Goal: Book appointment/travel/reservation

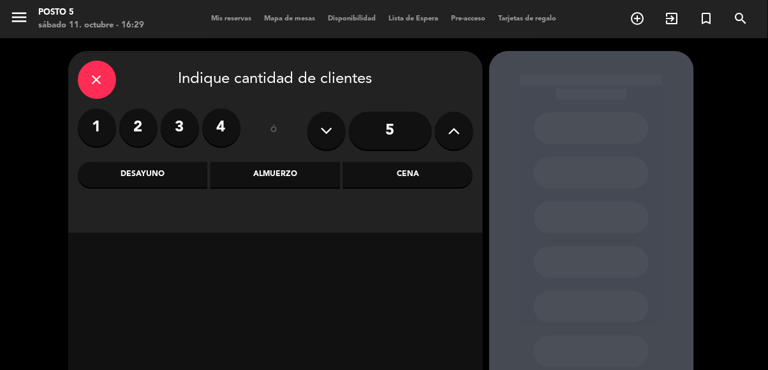
click at [209, 129] on label "4" at bounding box center [221, 127] width 38 height 38
click at [223, 129] on label "4" at bounding box center [221, 127] width 38 height 38
click at [210, 123] on label "4" at bounding box center [221, 127] width 38 height 38
click at [414, 182] on div "Cena" at bounding box center [407, 175] width 129 height 26
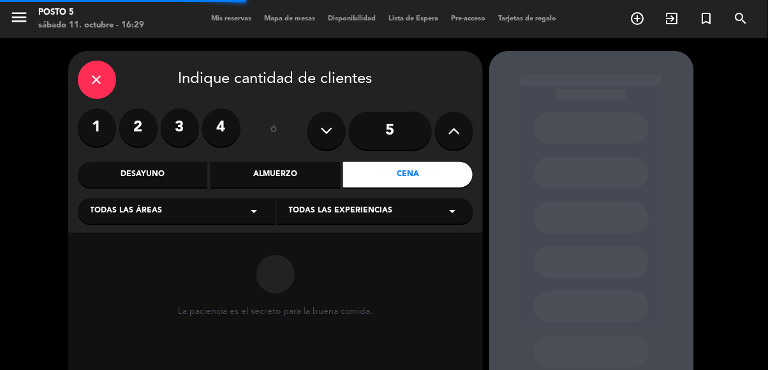
click at [217, 124] on label "4" at bounding box center [221, 127] width 38 height 38
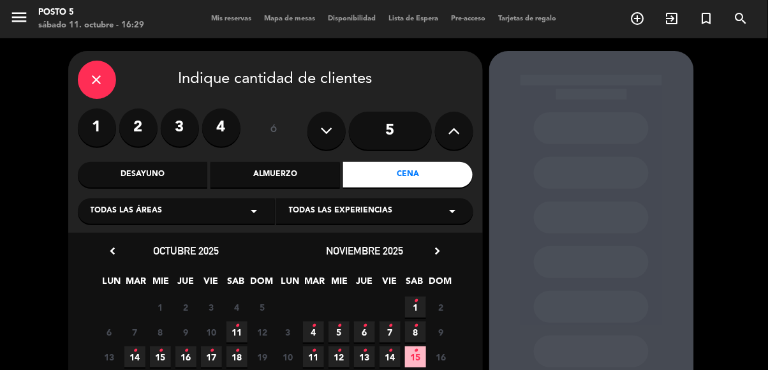
click at [93, 85] on icon "close" at bounding box center [96, 79] width 15 height 15
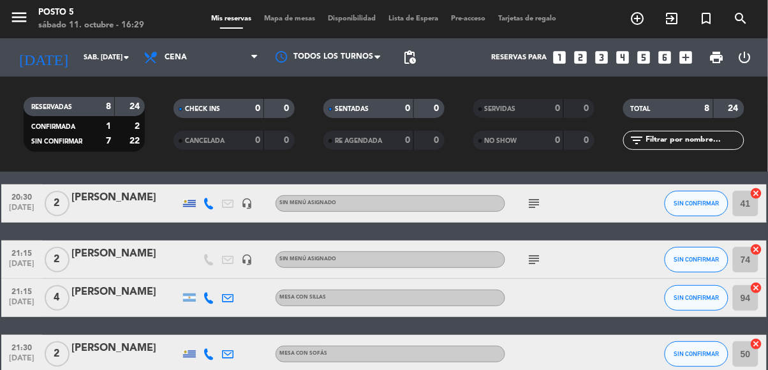
scroll to position [82, 0]
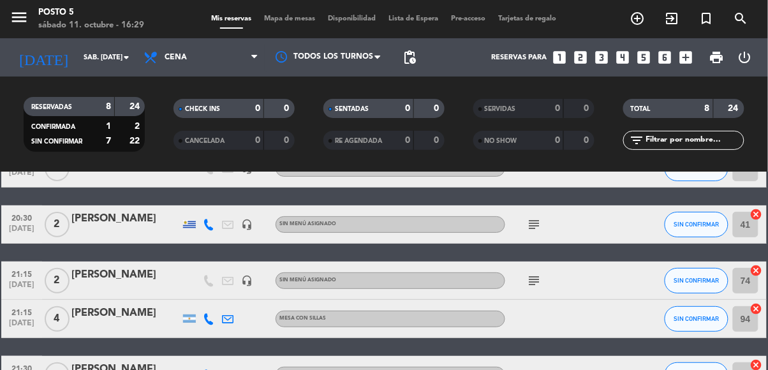
click at [631, 61] on icon "looks_4" at bounding box center [622, 57] width 17 height 17
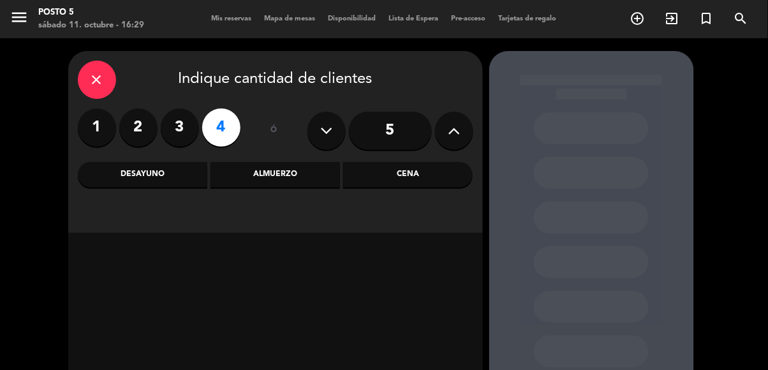
click at [406, 165] on div "Cena" at bounding box center [407, 175] width 129 height 26
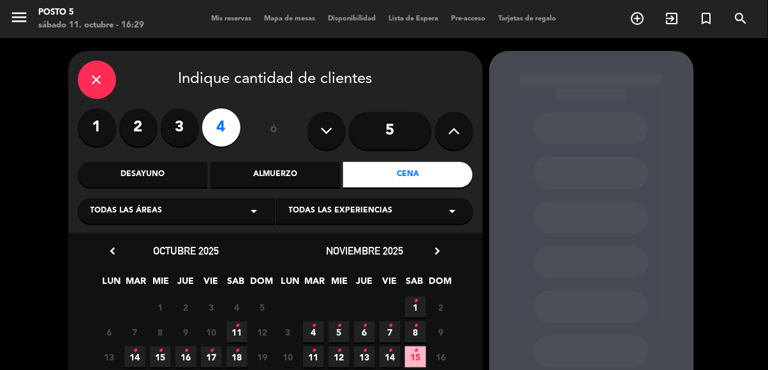
click at [236, 329] on icon "•" at bounding box center [237, 326] width 4 height 20
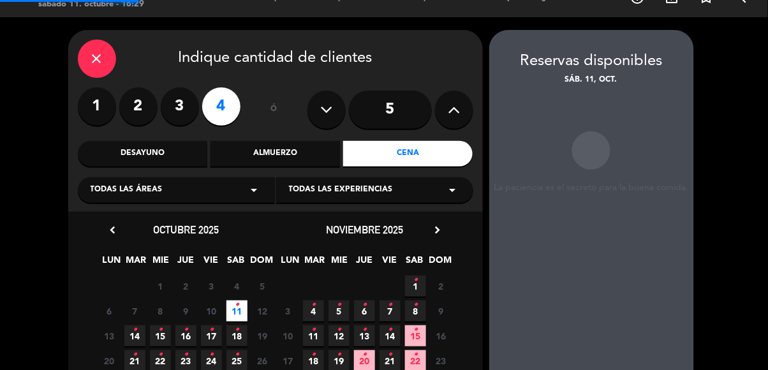
scroll to position [47, 0]
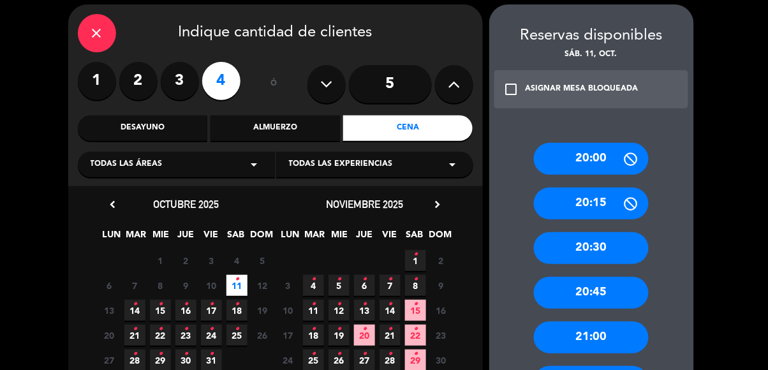
click at [598, 235] on div "20:30" at bounding box center [591, 248] width 115 height 32
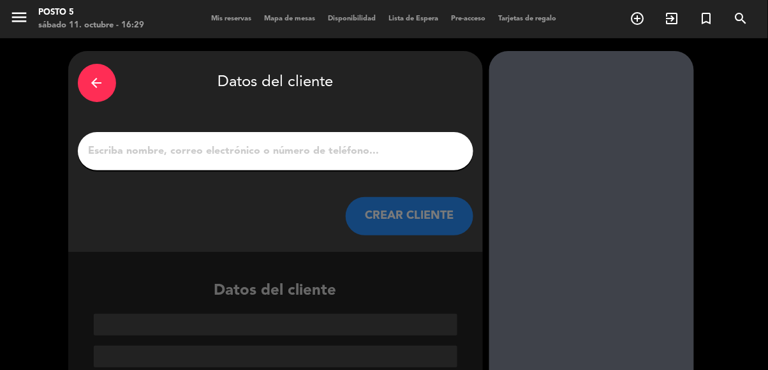
click at [417, 147] on input "1" at bounding box center [275, 151] width 376 height 18
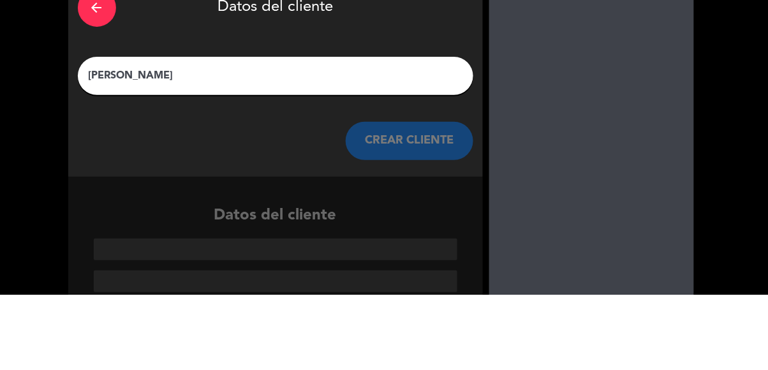
type input "[PERSON_NAME]"
click at [622, 182] on div at bounding box center [591, 225] width 205 height 348
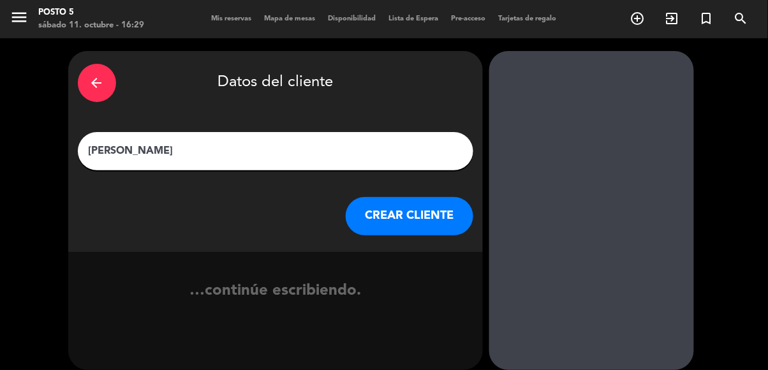
click at [450, 197] on button "CREAR CLIENTE" at bounding box center [410, 216] width 128 height 38
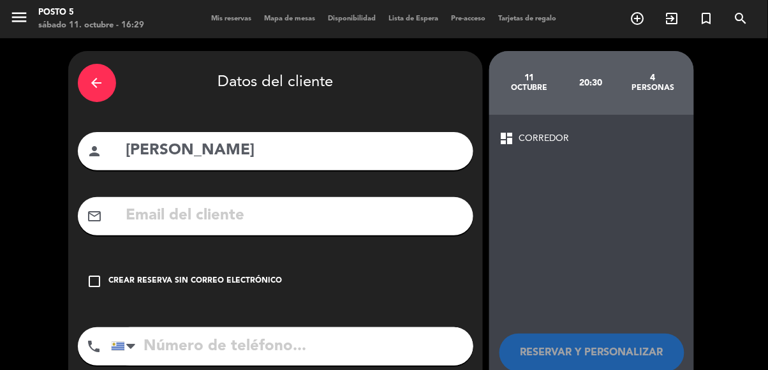
click at [96, 274] on icon "check_box_outline_blank" at bounding box center [94, 281] width 15 height 15
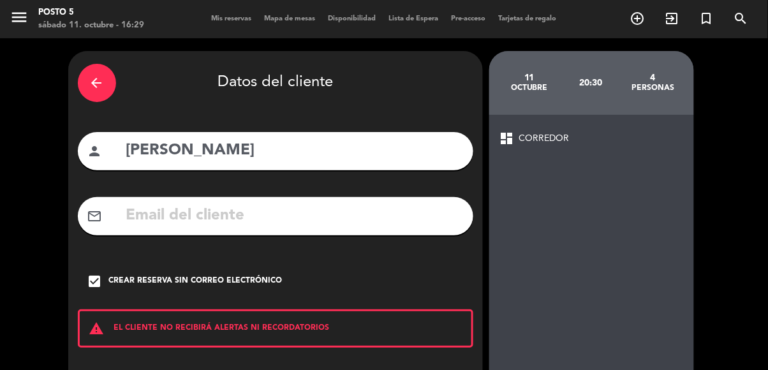
scroll to position [41, 0]
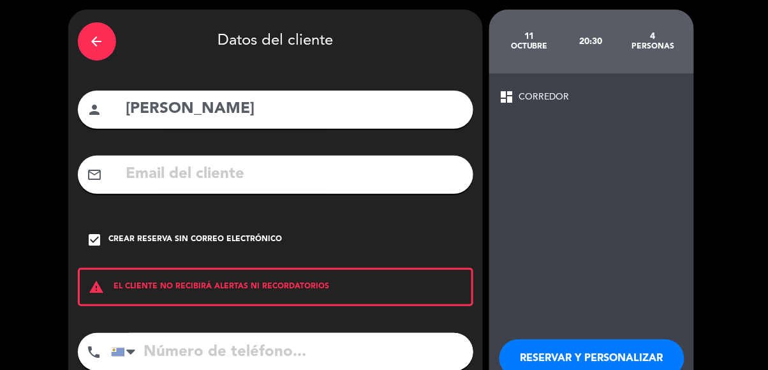
click at [543, 357] on button "RESERVAR Y PERSONALIZAR" at bounding box center [591, 358] width 185 height 38
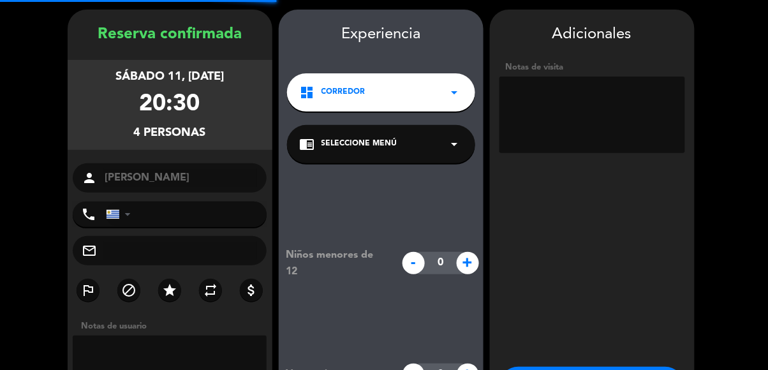
scroll to position [51, 0]
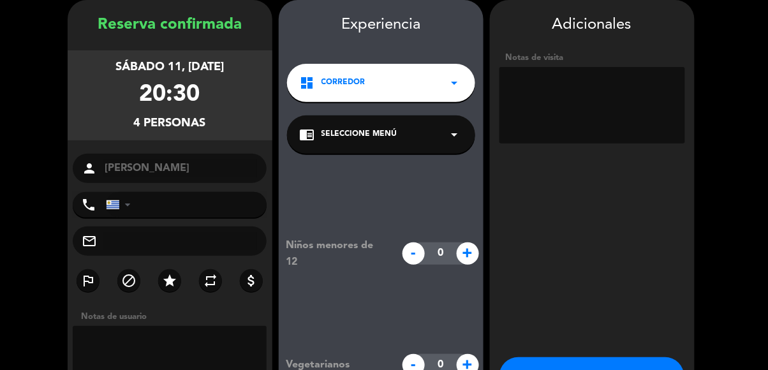
click at [588, 102] on textarea at bounding box center [592, 105] width 186 height 77
type textarea "L"
type textarea "Mesa lo"
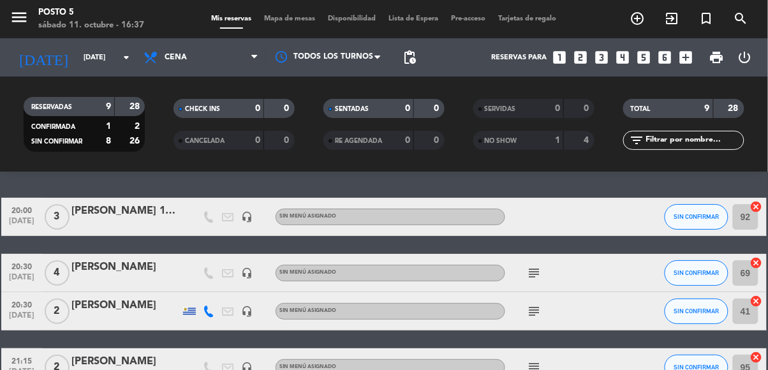
scroll to position [43, 0]
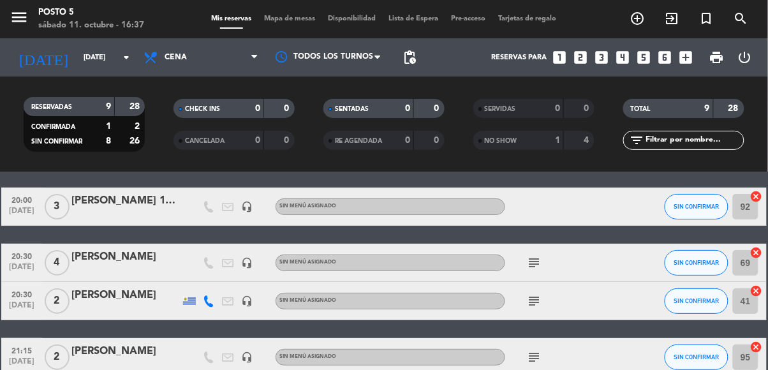
click at [759, 255] on icon "cancel" at bounding box center [756, 252] width 13 height 13
click at [750, 267] on icon "border_all" at bounding box center [747, 262] width 15 height 15
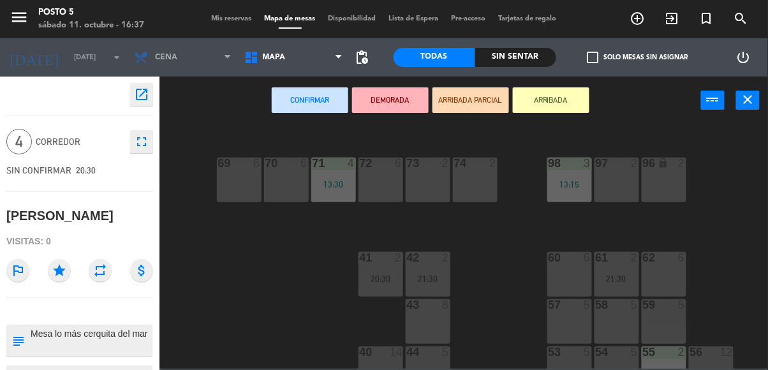
scroll to position [181, 0]
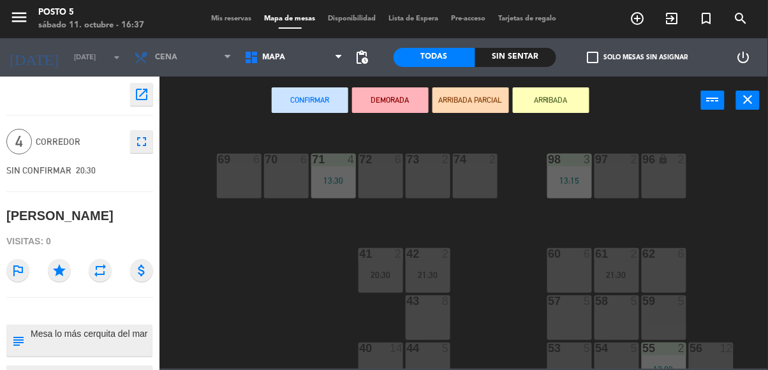
click at [616, 323] on div "58 5" at bounding box center [616, 317] width 45 height 45
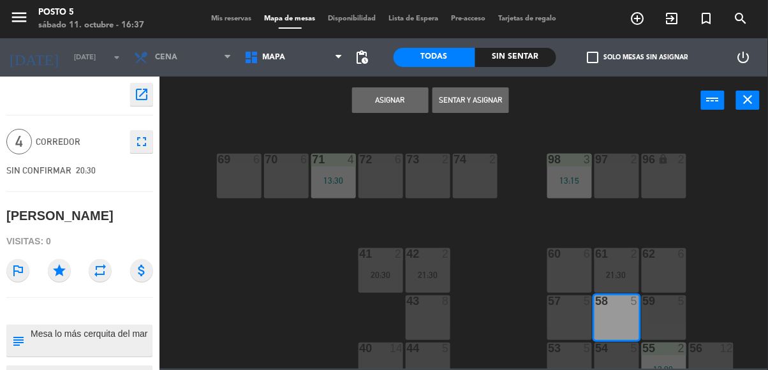
click at [403, 98] on button "Asignar" at bounding box center [390, 100] width 77 height 26
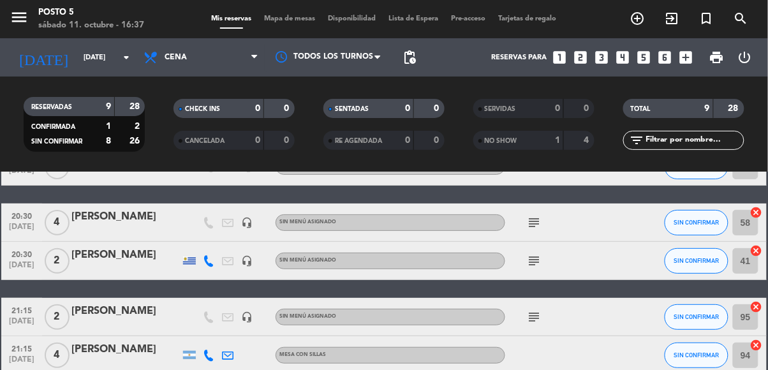
scroll to position [77, 0]
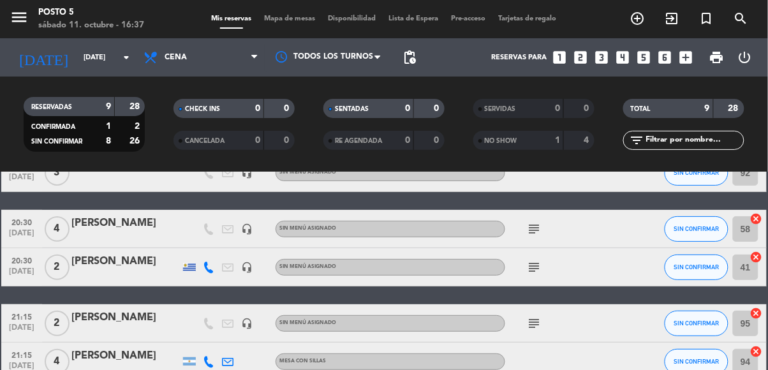
click at [534, 271] on icon "subject" at bounding box center [533, 267] width 15 height 15
click at [609, 304] on div "subject" at bounding box center [562, 323] width 115 height 38
click at [538, 318] on icon "subject" at bounding box center [533, 323] width 15 height 15
click at [601, 293] on div "20:00 [DATE] 3 [PERSON_NAME] 19hs headset_mic Sin menú asignado SIN CONFIRMAR 9…" at bounding box center [383, 353] width 765 height 398
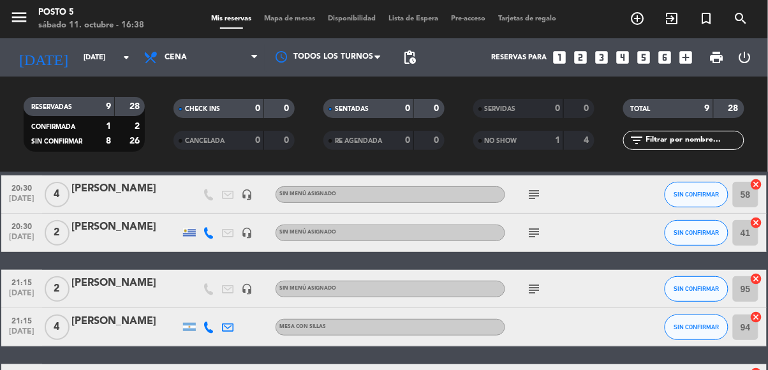
scroll to position [173, 0]
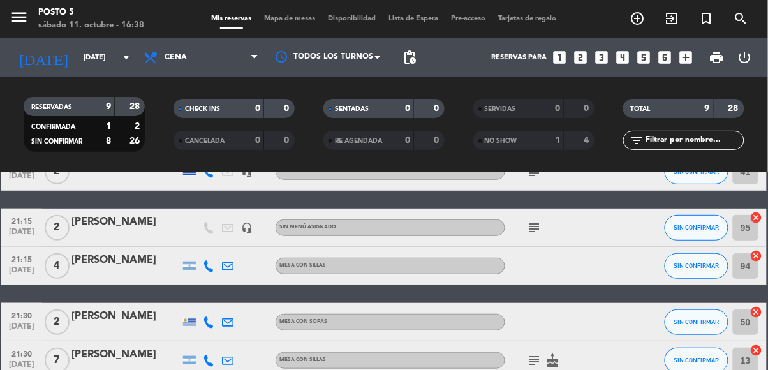
click at [757, 217] on icon "cancel" at bounding box center [756, 217] width 13 height 13
click at [755, 231] on icon "border_all" at bounding box center [747, 227] width 15 height 15
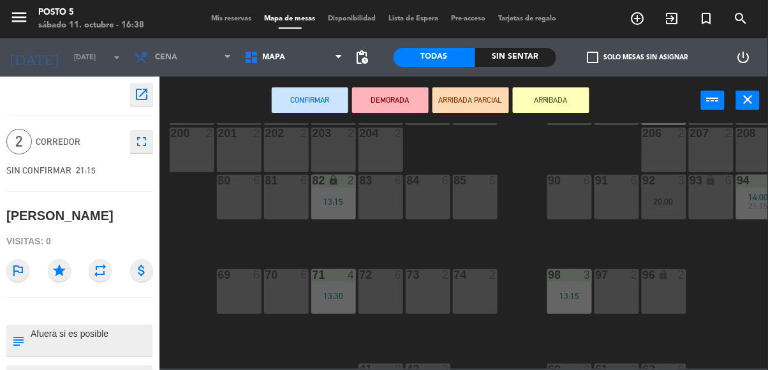
scroll to position [53, 0]
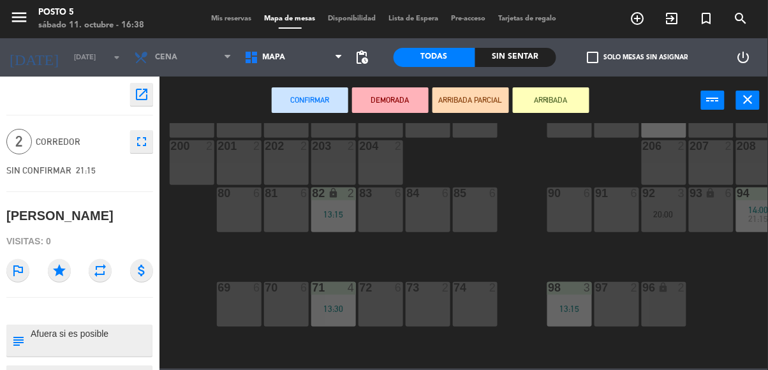
click at [709, 223] on div "93 lock 6" at bounding box center [711, 209] width 45 height 45
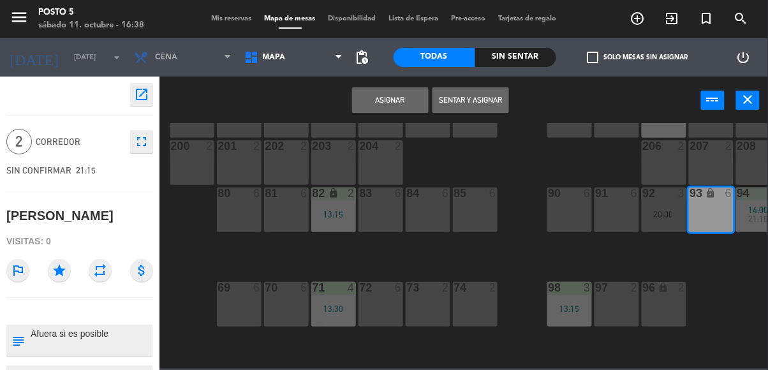
click at [409, 99] on button "Asignar" at bounding box center [390, 100] width 77 height 26
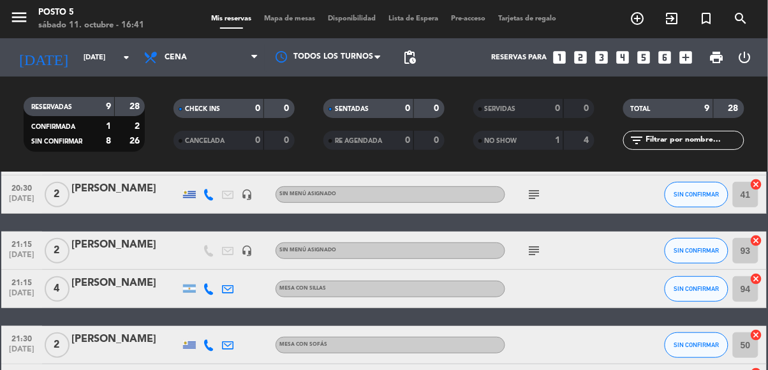
scroll to position [150, 0]
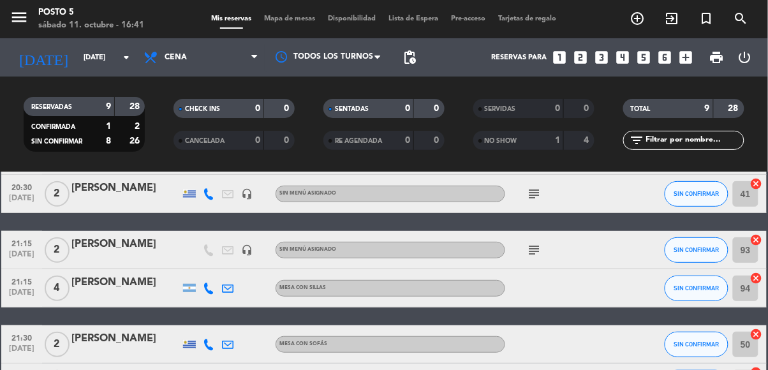
click at [537, 246] on icon "subject" at bounding box center [533, 249] width 15 height 15
click at [650, 220] on div "20:00 [DATE] 3 [PERSON_NAME] 19hs headset_mic Sin menú asignado SIN CONFIRMAR 9…" at bounding box center [383, 279] width 765 height 398
click at [759, 278] on icon "cancel" at bounding box center [756, 278] width 13 height 13
click at [753, 289] on icon "border_all" at bounding box center [747, 288] width 15 height 15
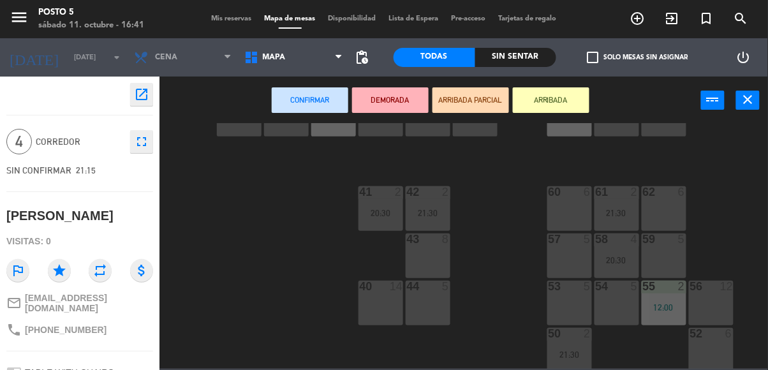
scroll to position [245, 0]
click at [672, 261] on div "59 5" at bounding box center [663, 253] width 45 height 45
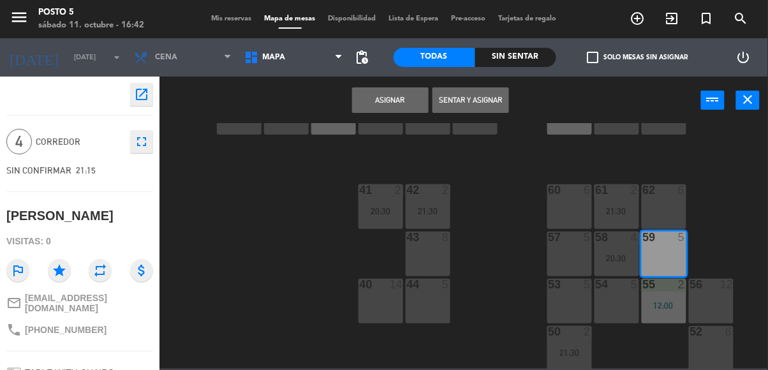
click at [409, 97] on button "Asignar" at bounding box center [390, 100] width 77 height 26
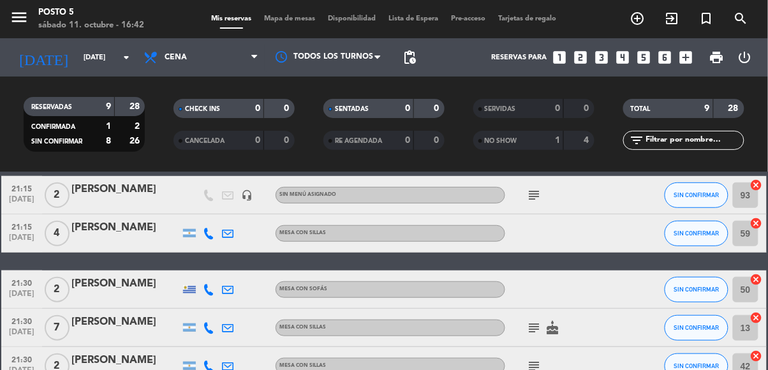
scroll to position [226, 0]
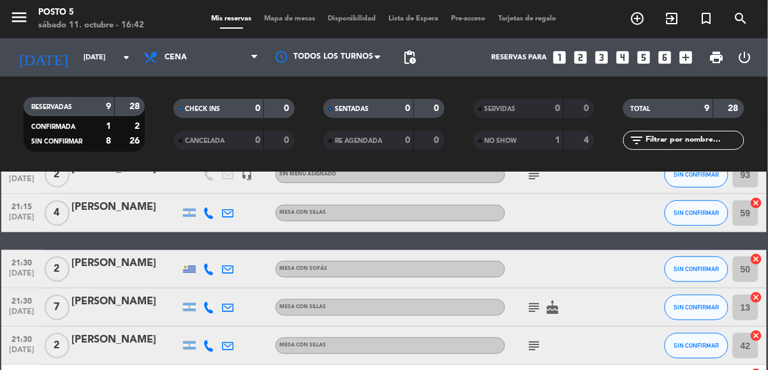
click at [759, 261] on icon "cancel" at bounding box center [756, 258] width 13 height 13
click at [750, 274] on icon "border_all" at bounding box center [747, 268] width 15 height 15
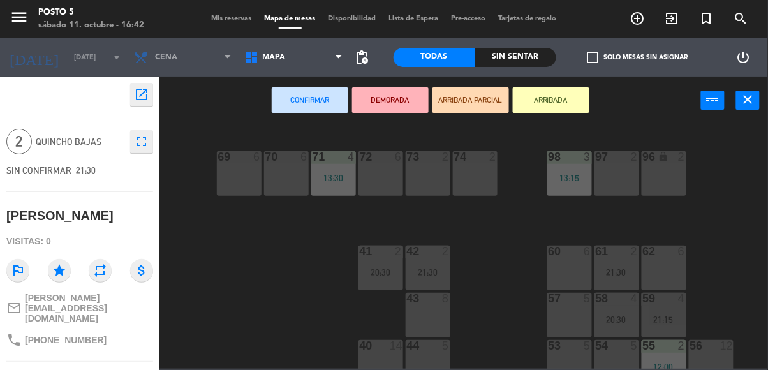
scroll to position [208, 0]
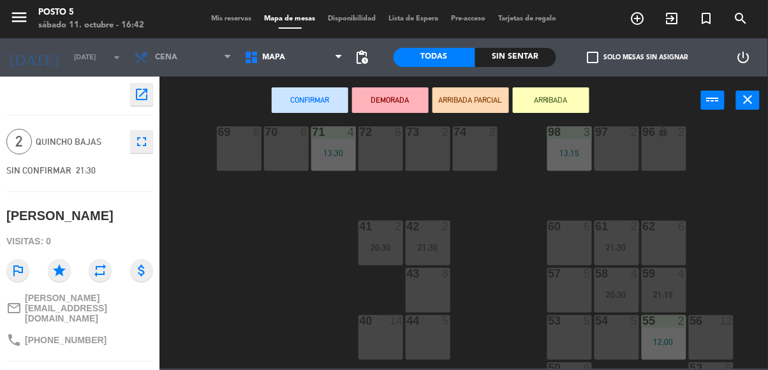
click at [665, 241] on div "62 6" at bounding box center [663, 243] width 45 height 45
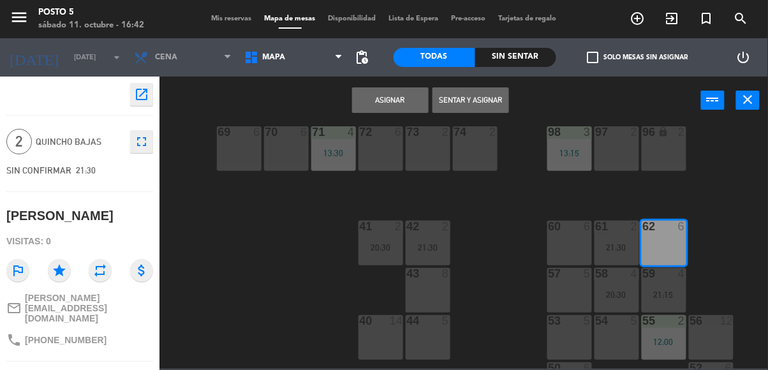
click at [397, 99] on button "Asignar" at bounding box center [390, 100] width 77 height 26
